Goal: Task Accomplishment & Management: Use online tool/utility

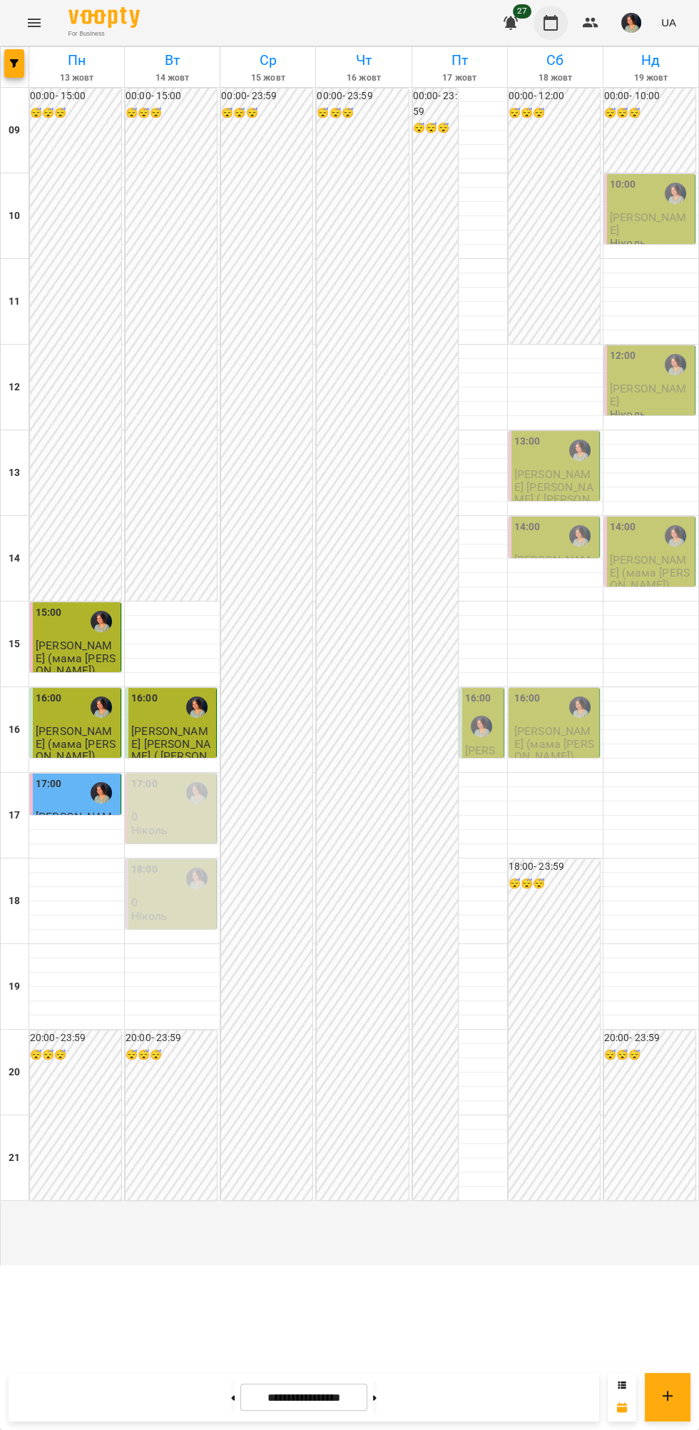
click at [552, 23] on icon "button" at bounding box center [550, 22] width 17 height 17
click at [669, 29] on span "UA" at bounding box center [669, 22] width 15 height 15
click at [624, 33] on div at bounding box center [349, 715] width 699 height 1430
click at [631, 20] on img "button" at bounding box center [632, 23] width 20 height 20
click at [663, 57] on span "Ніколь" at bounding box center [638, 54] width 91 height 17
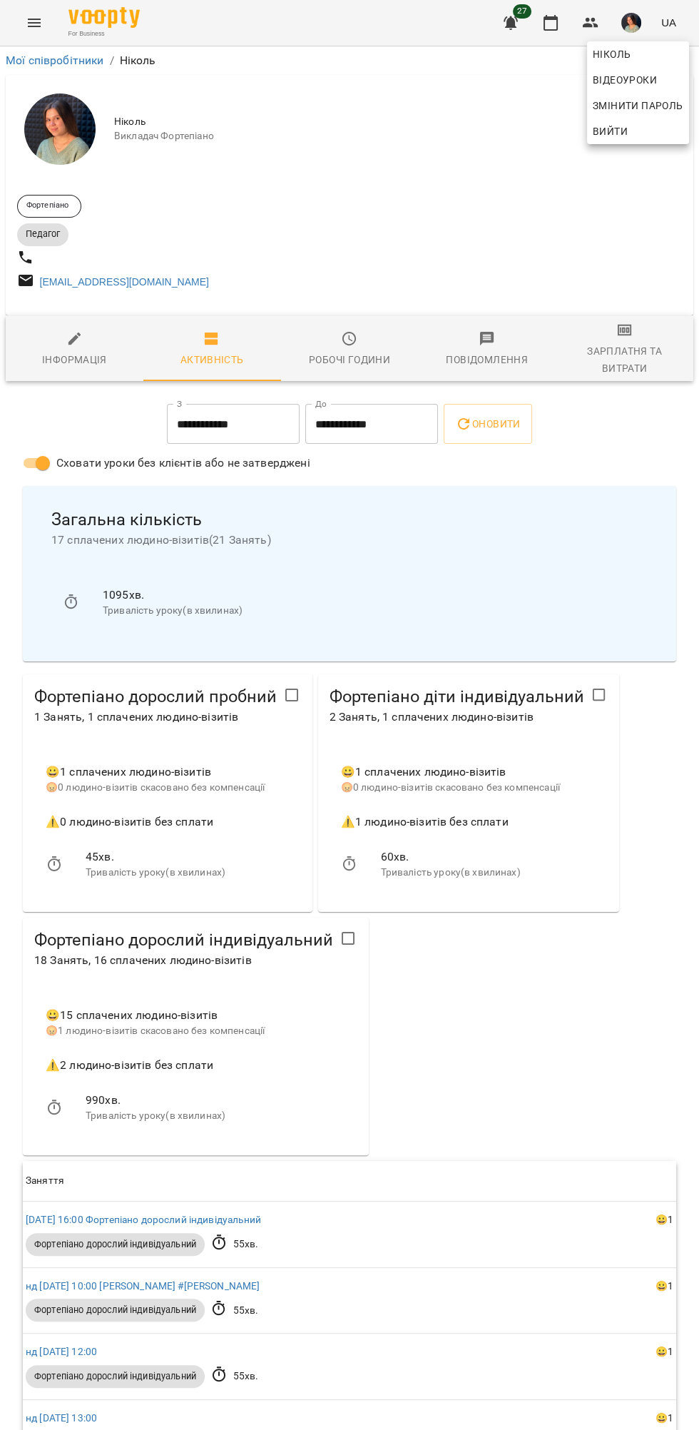
click at [638, 362] on div at bounding box center [349, 715] width 699 height 1430
click at [624, 333] on icon "button" at bounding box center [625, 331] width 10 height 6
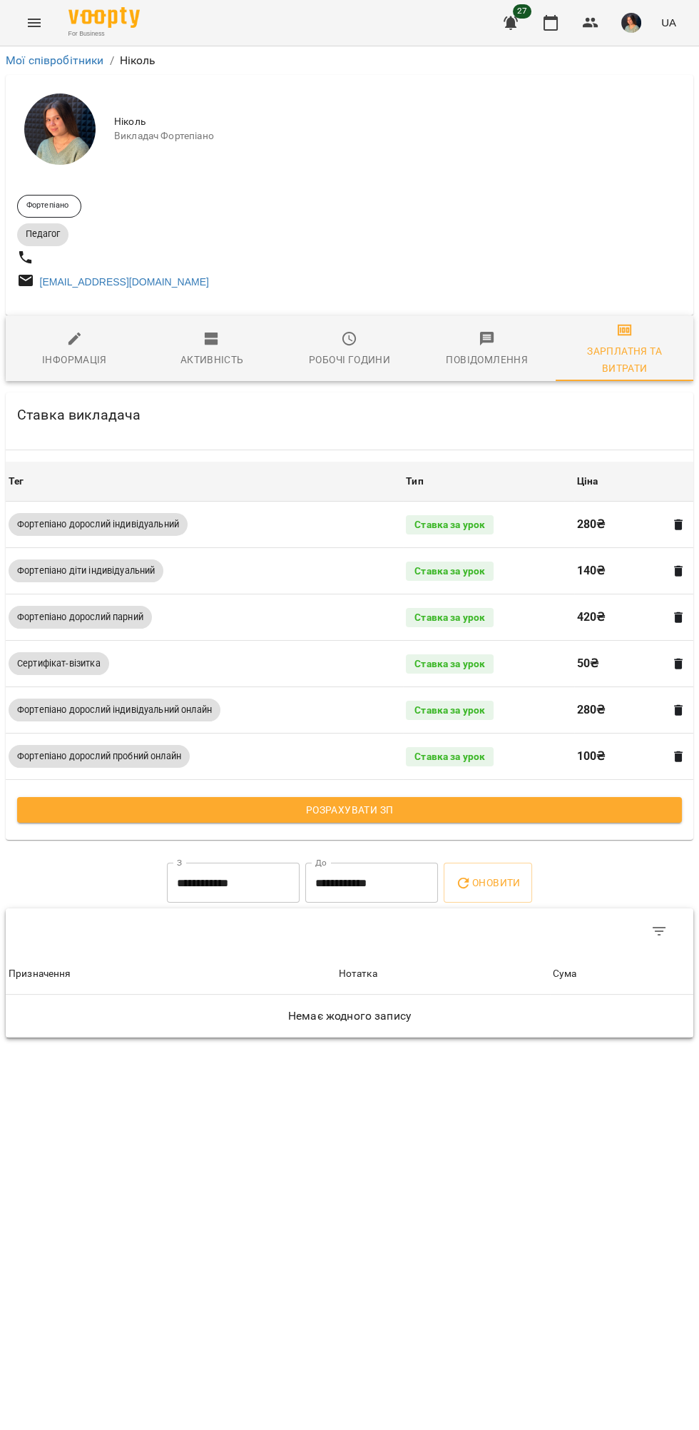
click at [474, 814] on span "Розрахувати ЗП" at bounding box center [350, 809] width 642 height 17
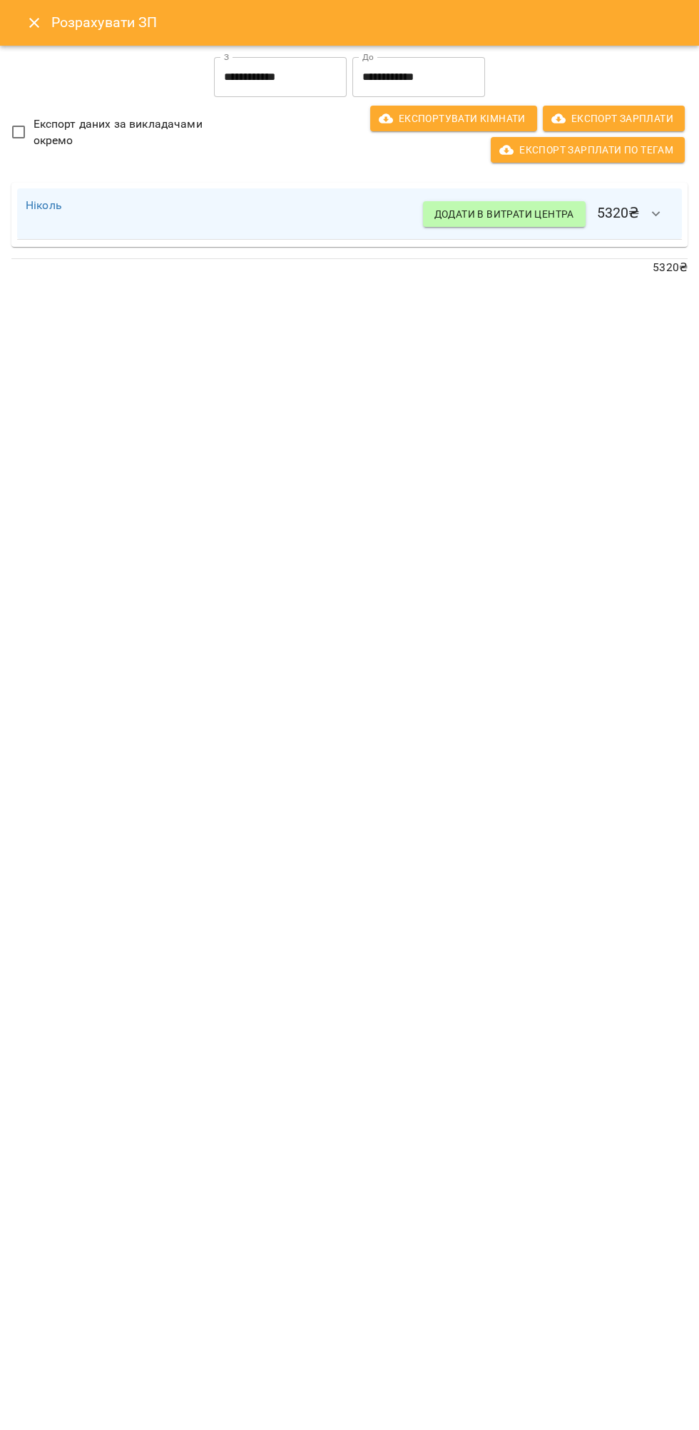
click at [657, 213] on icon "button" at bounding box center [656, 214] width 17 height 17
